Goal: Navigation & Orientation: Find specific page/section

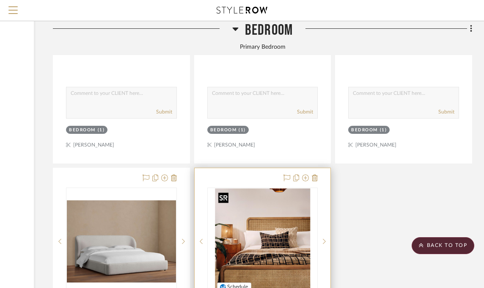
scroll to position [1270, 125]
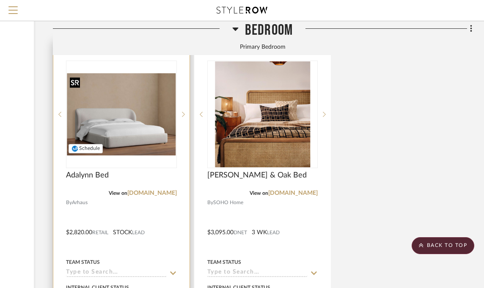
click at [122, 140] on img "0" at bounding box center [121, 114] width 109 height 82
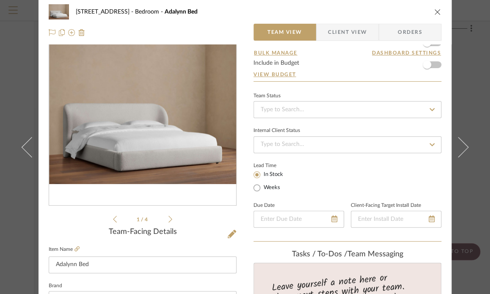
scroll to position [0, 0]
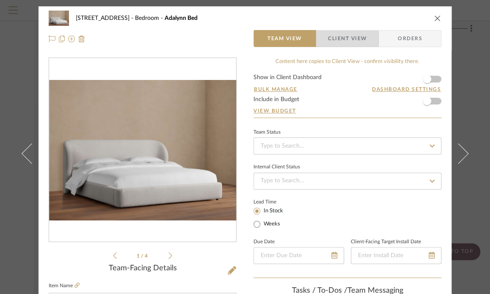
click at [341, 39] on span "Client View" at bounding box center [347, 38] width 39 height 17
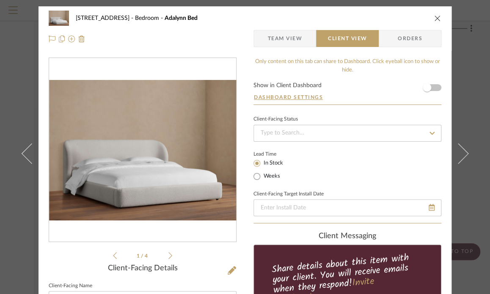
click at [434, 17] on icon "close" at bounding box center [437, 18] width 7 height 7
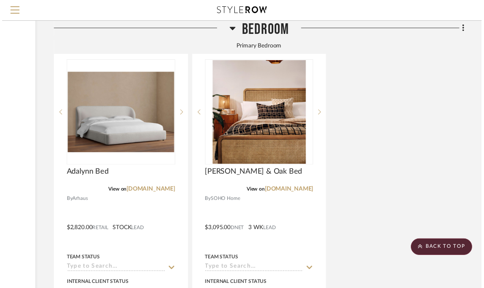
scroll to position [1270, 125]
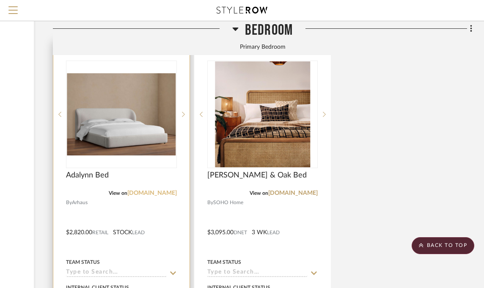
click at [152, 192] on link "[DOMAIN_NAME]" at bounding box center [152, 193] width 50 height 6
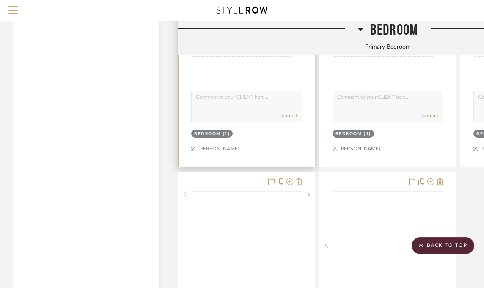
scroll to position [1143, 0]
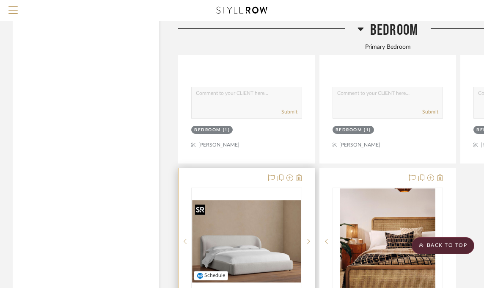
click at [254, 237] on img "0" at bounding box center [246, 241] width 109 height 82
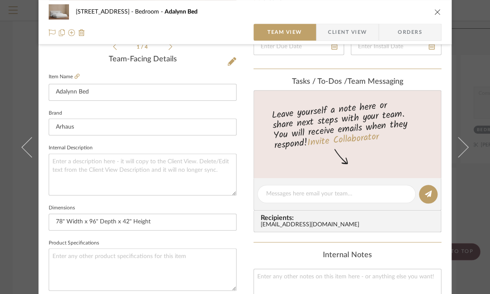
scroll to position [196, 0]
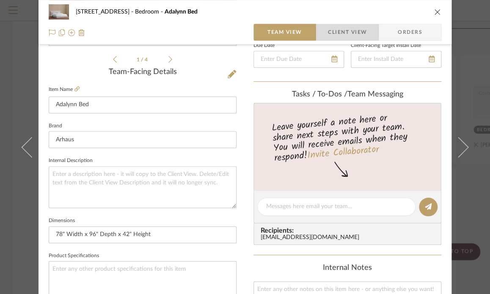
click at [329, 31] on span "Client View" at bounding box center [347, 32] width 39 height 17
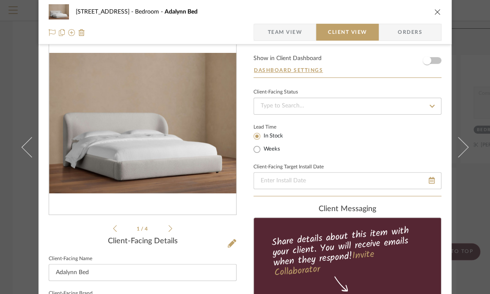
scroll to position [0, 0]
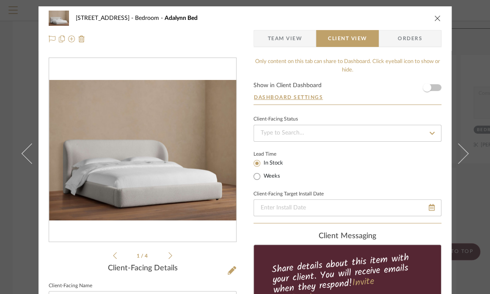
click at [165, 17] on span "Adalynn Bed" at bounding box center [181, 18] width 33 height 6
drag, startPoint x: 142, startPoint y: 17, endPoint x: 176, endPoint y: 18, distance: 34.3
click at [176, 18] on div "2323 Race St Bedroom Adalynn Bed" at bounding box center [251, 18] width 351 height 6
copy span "Adalynn Bed"
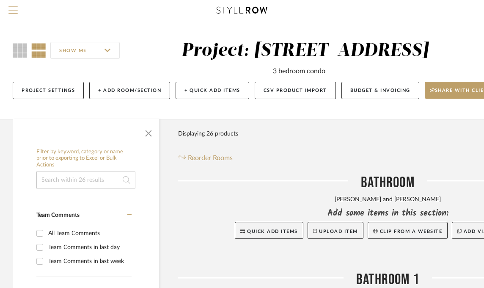
click at [15, 7] on span "Menu" at bounding box center [12, 6] width 9 height 1
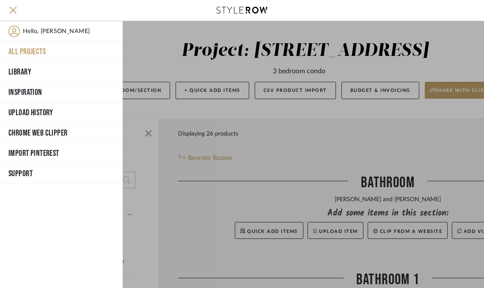
click at [25, 44] on button "All Projects" at bounding box center [61, 52] width 123 height 20
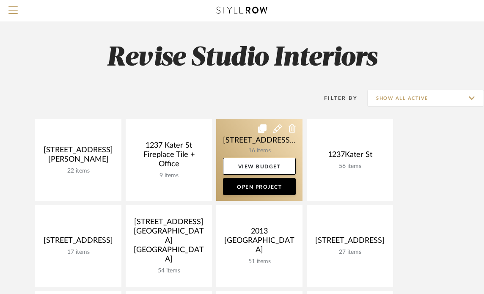
click at [257, 142] on link at bounding box center [259, 160] width 86 height 82
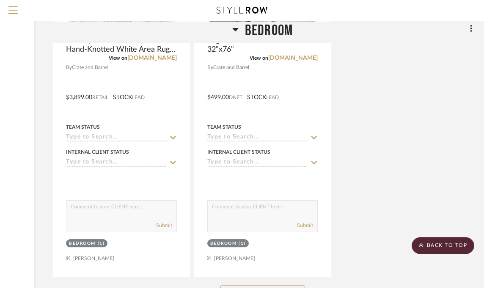
scroll to position [1138, 125]
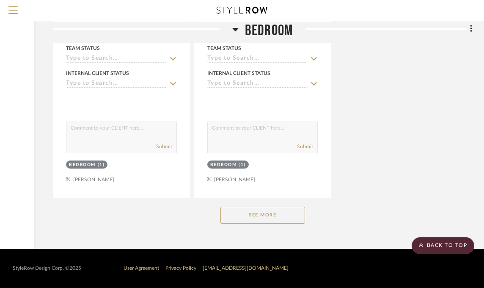
click at [262, 215] on button "See More" at bounding box center [263, 215] width 85 height 17
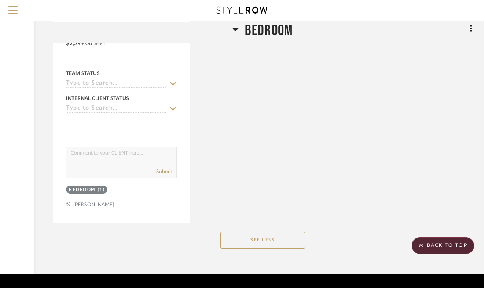
scroll to position [2265, 125]
